Goal: Transaction & Acquisition: Book appointment/travel/reservation

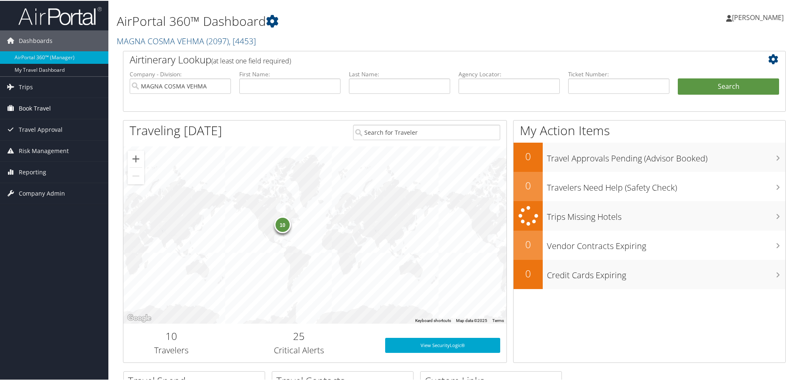
click at [25, 108] on span "Book Travel" at bounding box center [35, 107] width 32 height 21
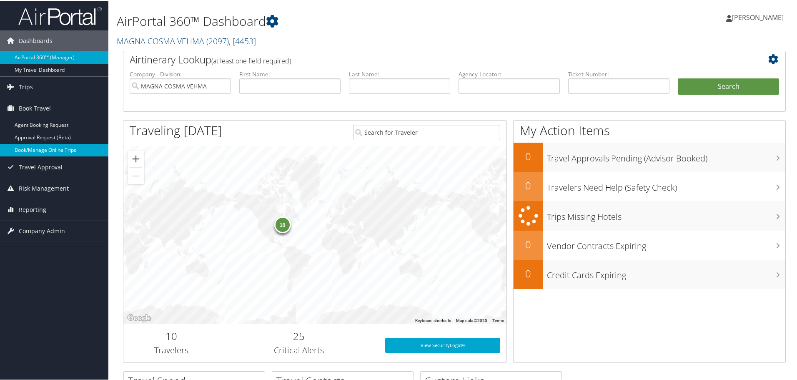
click at [24, 146] on link "Book/Manage Online Trips" at bounding box center [54, 149] width 108 height 13
